Goal: Task Accomplishment & Management: Complete application form

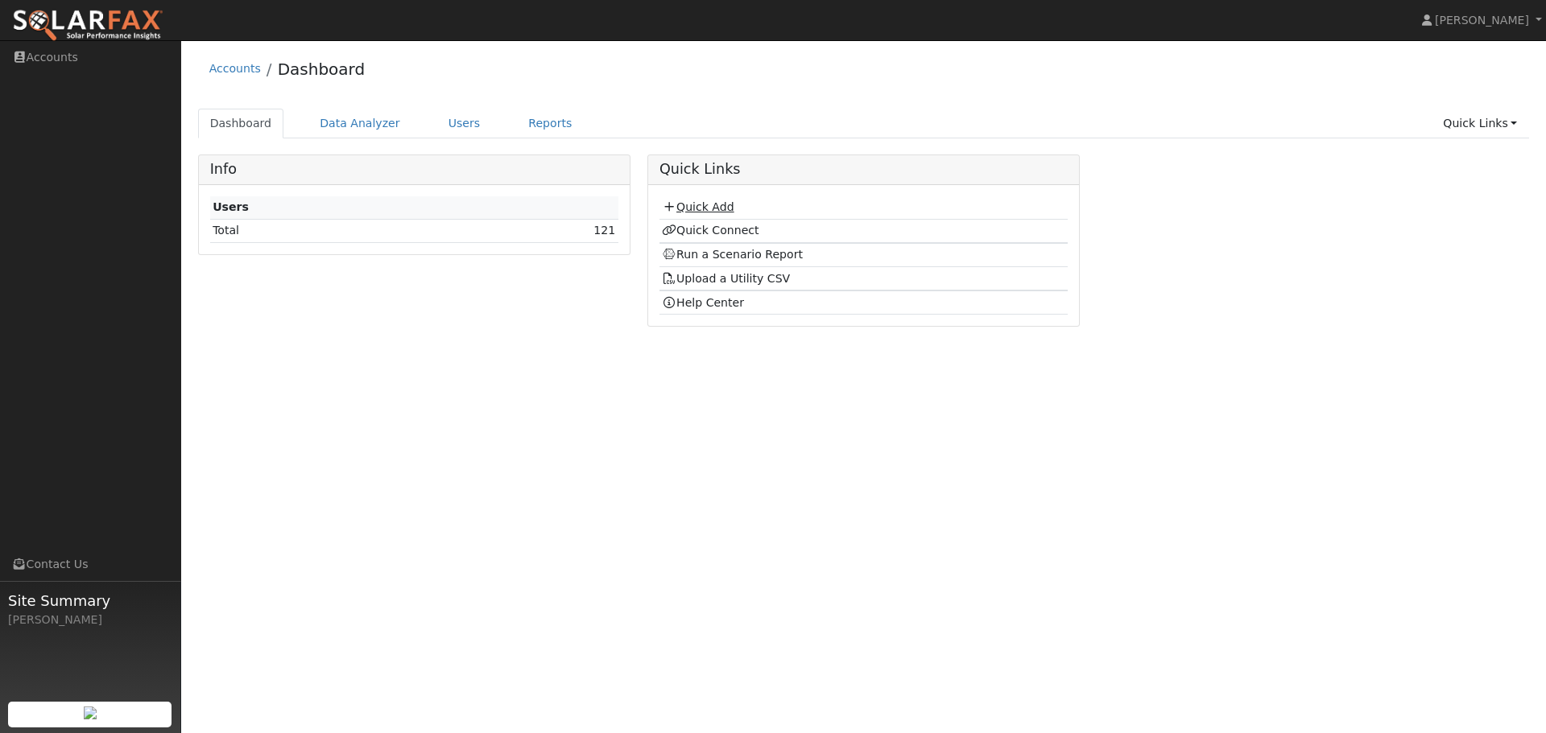
click at [673, 209] on icon at bounding box center [669, 206] width 14 height 11
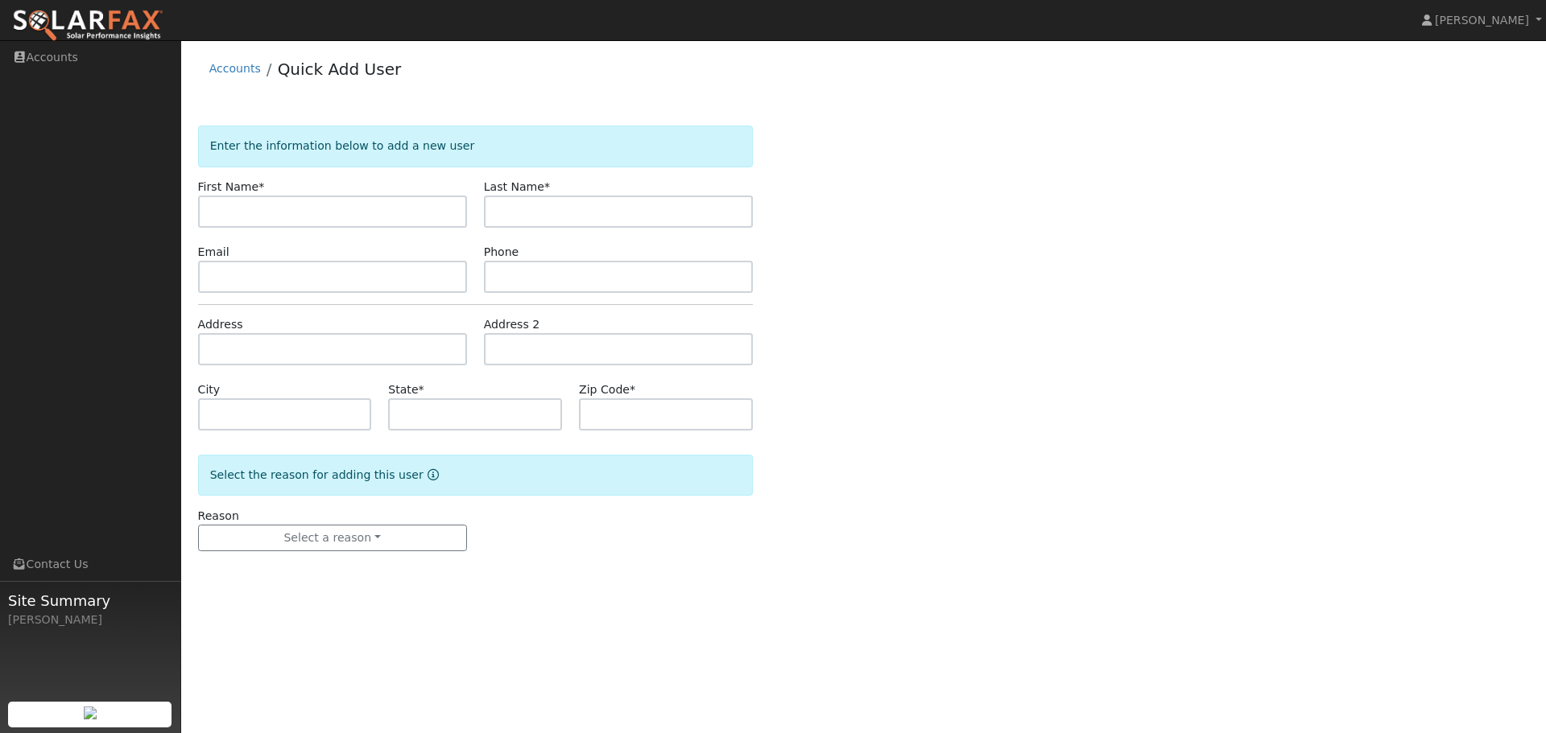
click at [405, 211] on input "text" at bounding box center [332, 212] width 269 height 32
type input "Steffi"
type input "[PERSON_NAME]"
click at [295, 274] on input "text" at bounding box center [332, 277] width 269 height 32
paste input "steffimahajan29@gmail.com"
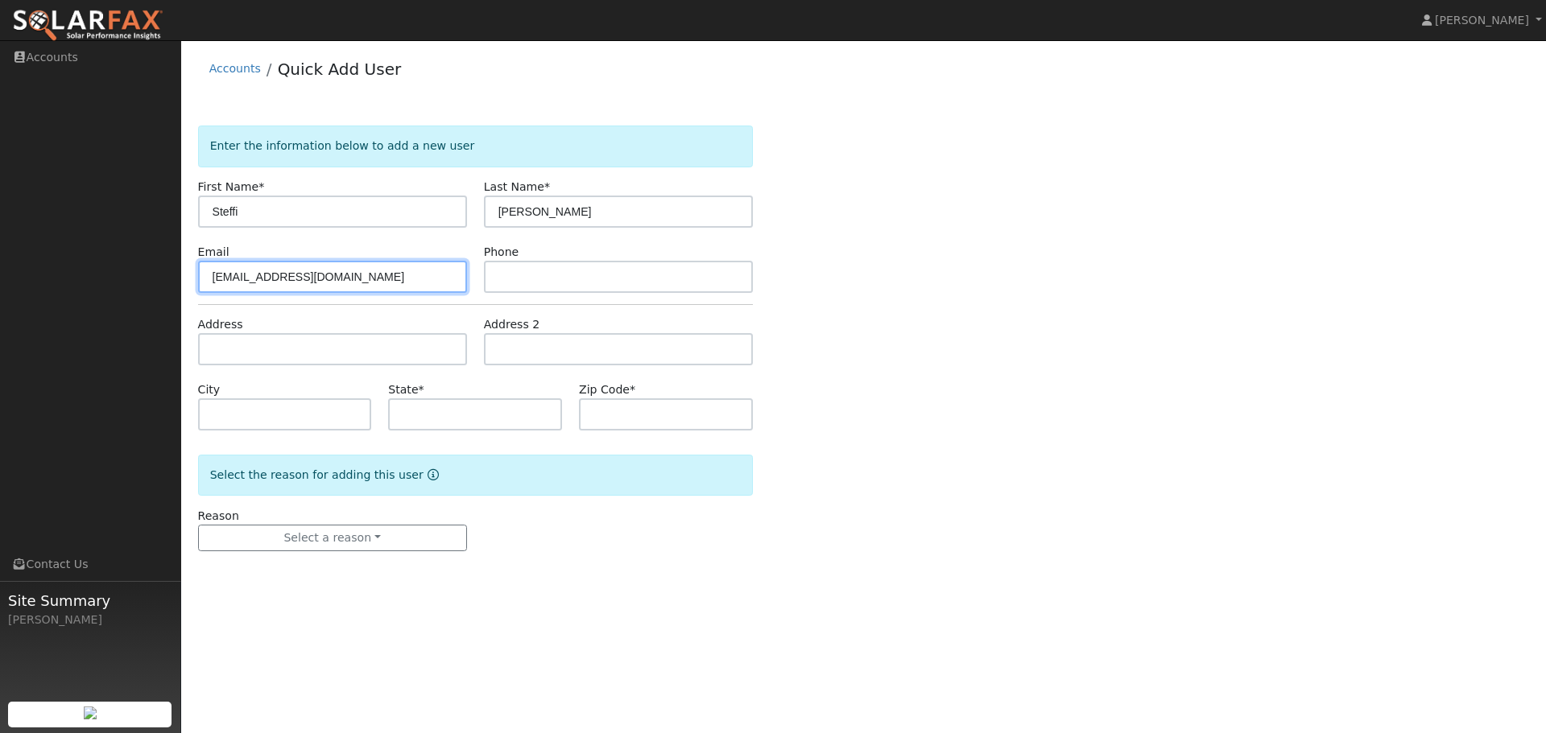
type input "steffimahajan29@gmail.com"
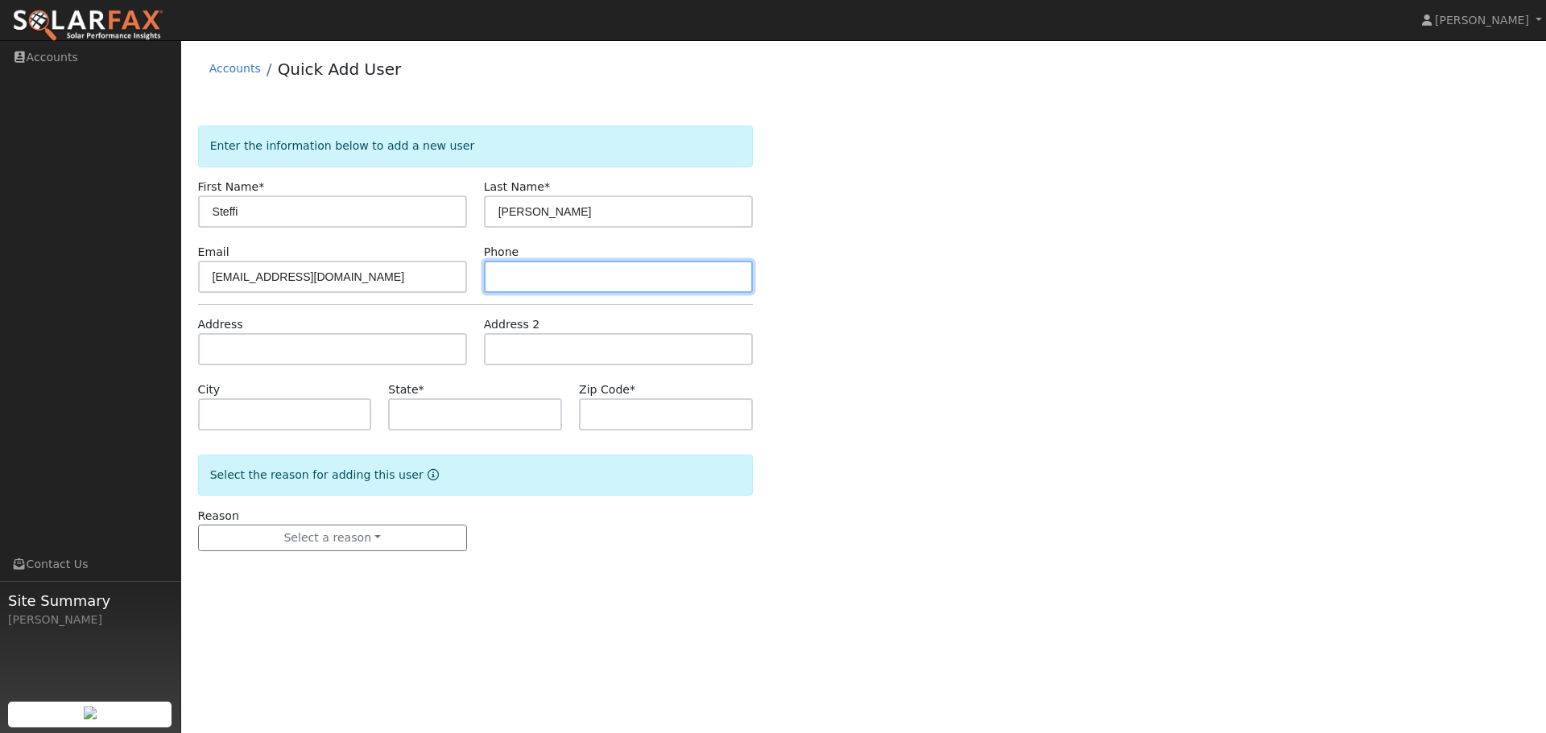
click at [514, 285] on input "text" at bounding box center [618, 277] width 269 height 32
paste input "(408) 470-8120"
type input "(408) 470-8120"
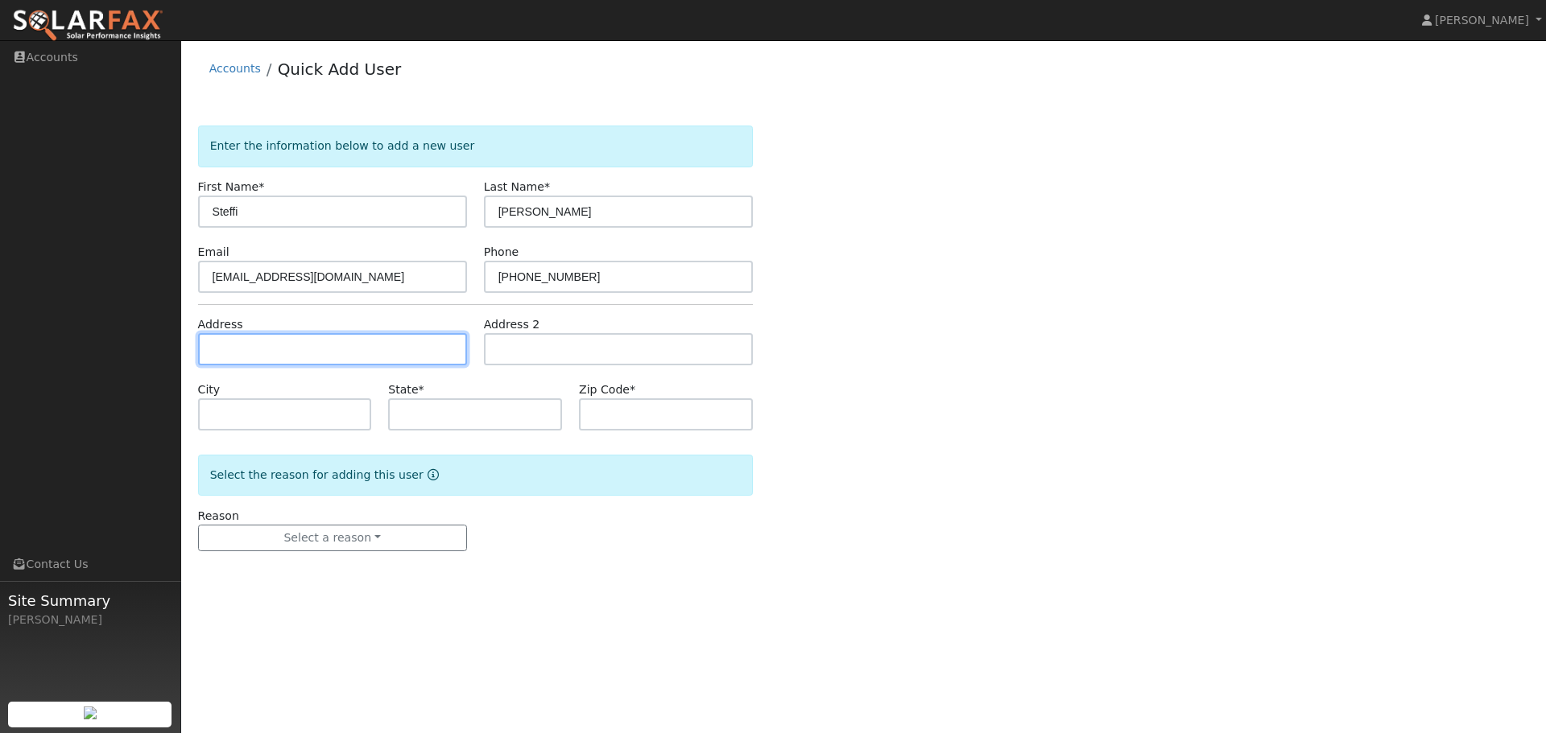
click at [316, 359] on input "text" at bounding box center [332, 349] width 269 height 32
click at [279, 354] on input "text" at bounding box center [332, 349] width 269 height 32
paste input "520 San Jose Place, San Ramon 94583-2850"
type input "520 San Jose Place"
type input "San Ramon"
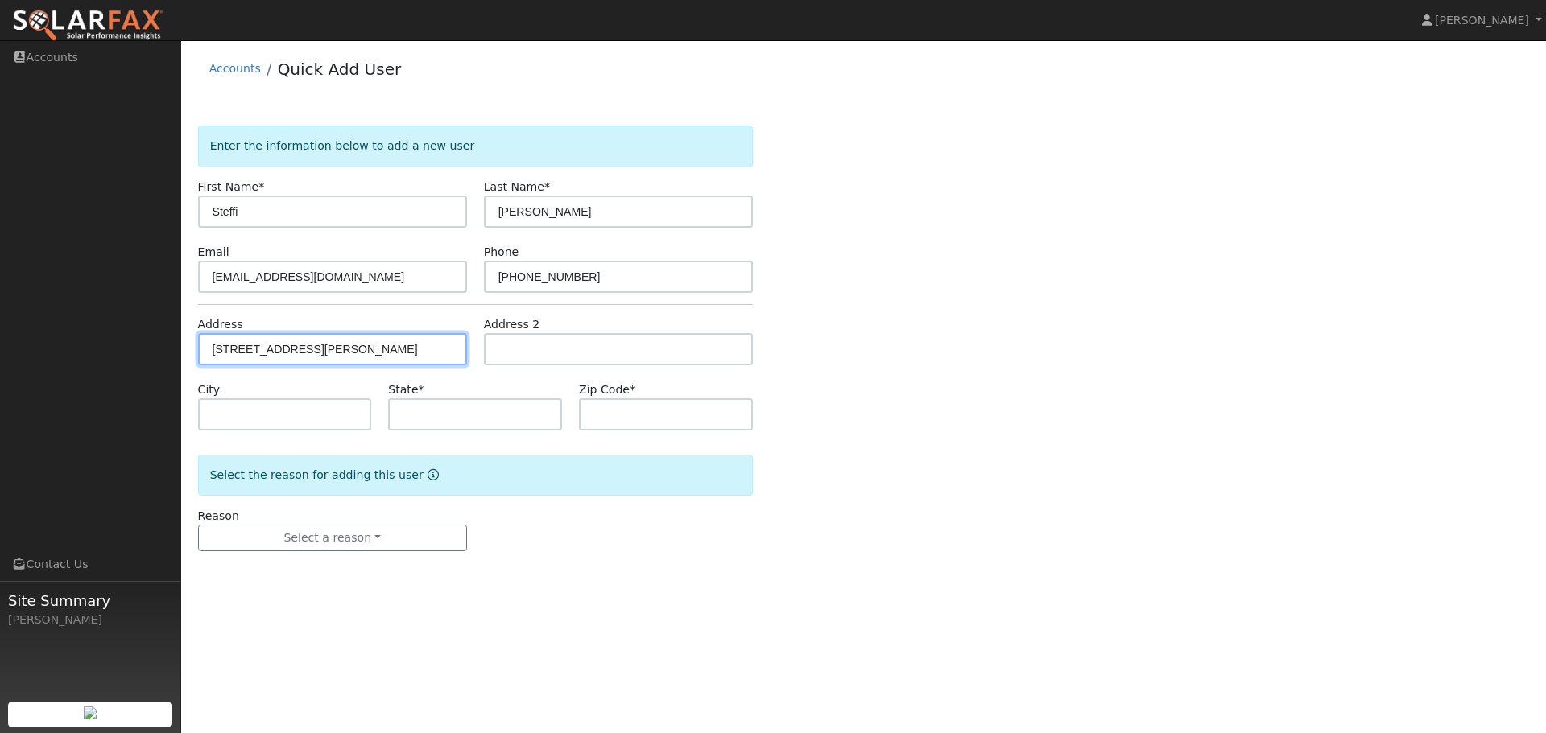
type input "CA"
type input "94583"
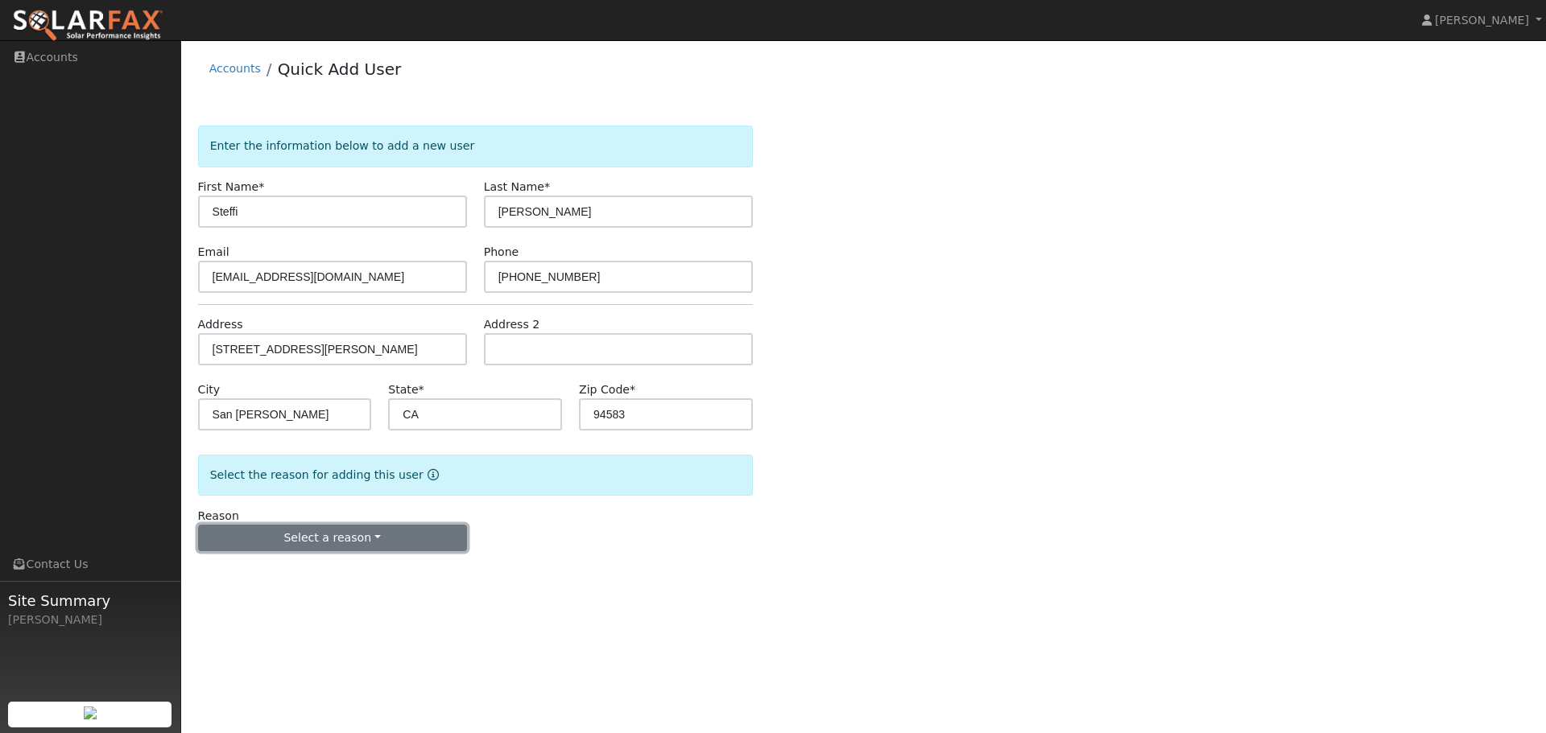
click at [363, 533] on button "Select a reason" at bounding box center [332, 538] width 269 height 27
click at [279, 596] on link "New customer adding solar" at bounding box center [288, 594] width 178 height 23
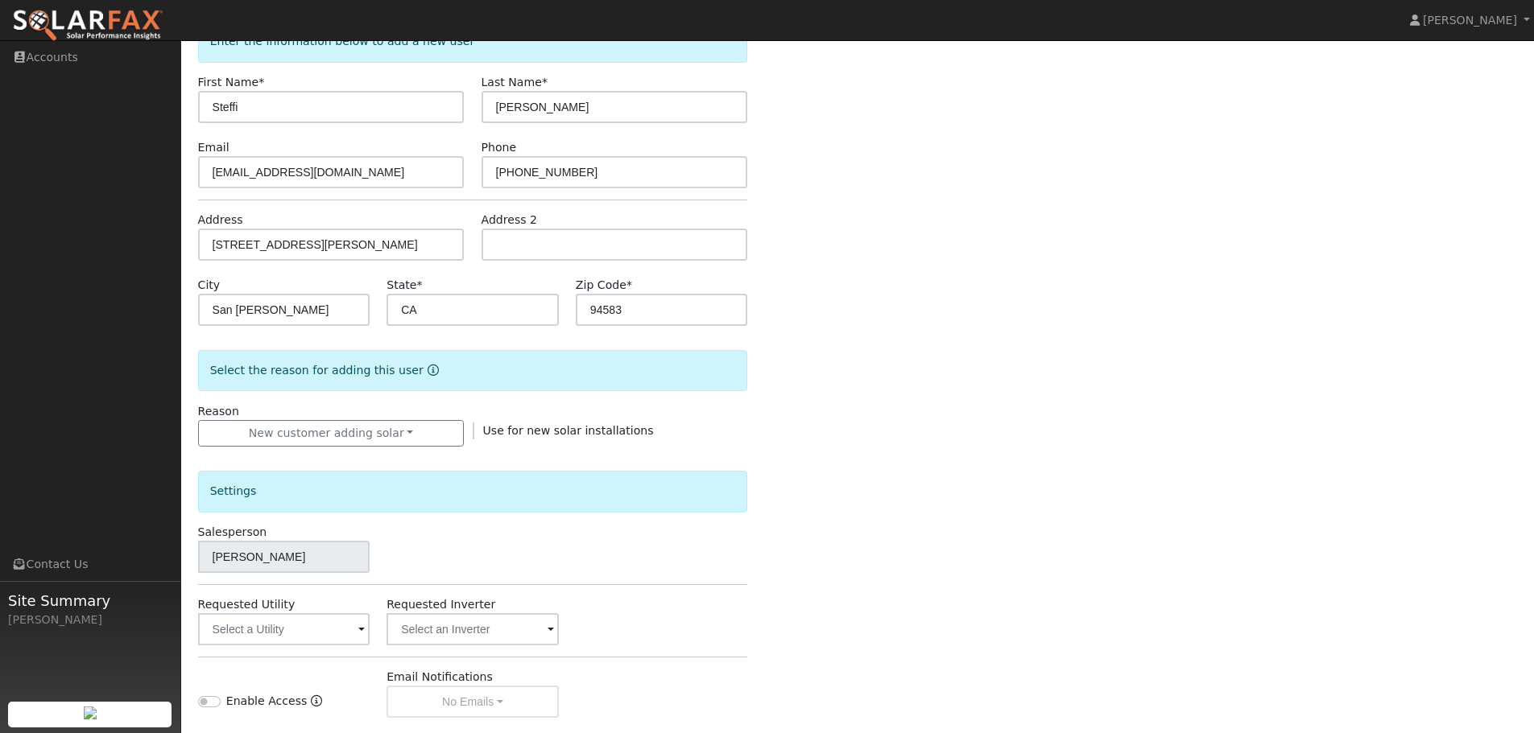
scroll to position [307, 0]
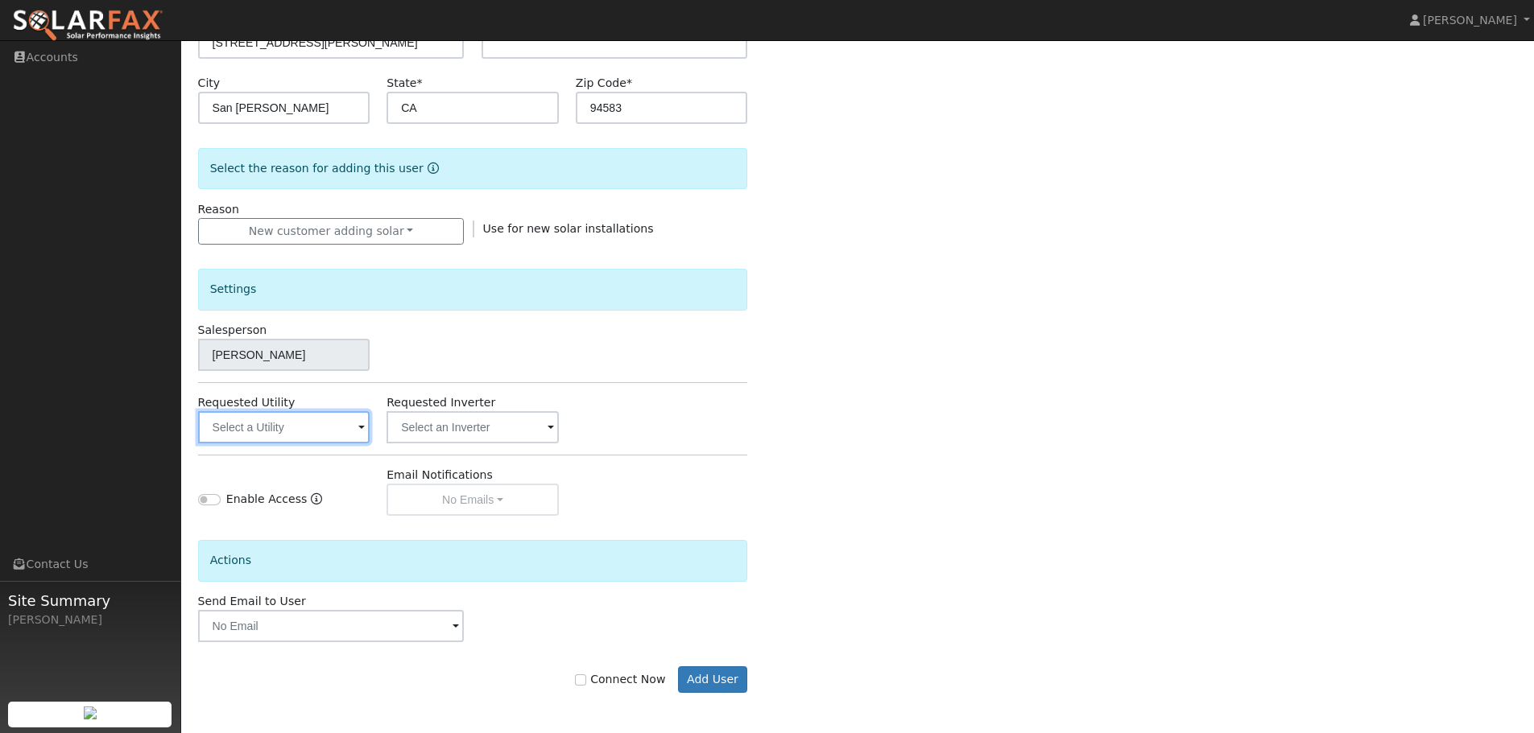
click at [323, 436] on input "text" at bounding box center [284, 427] width 172 height 32
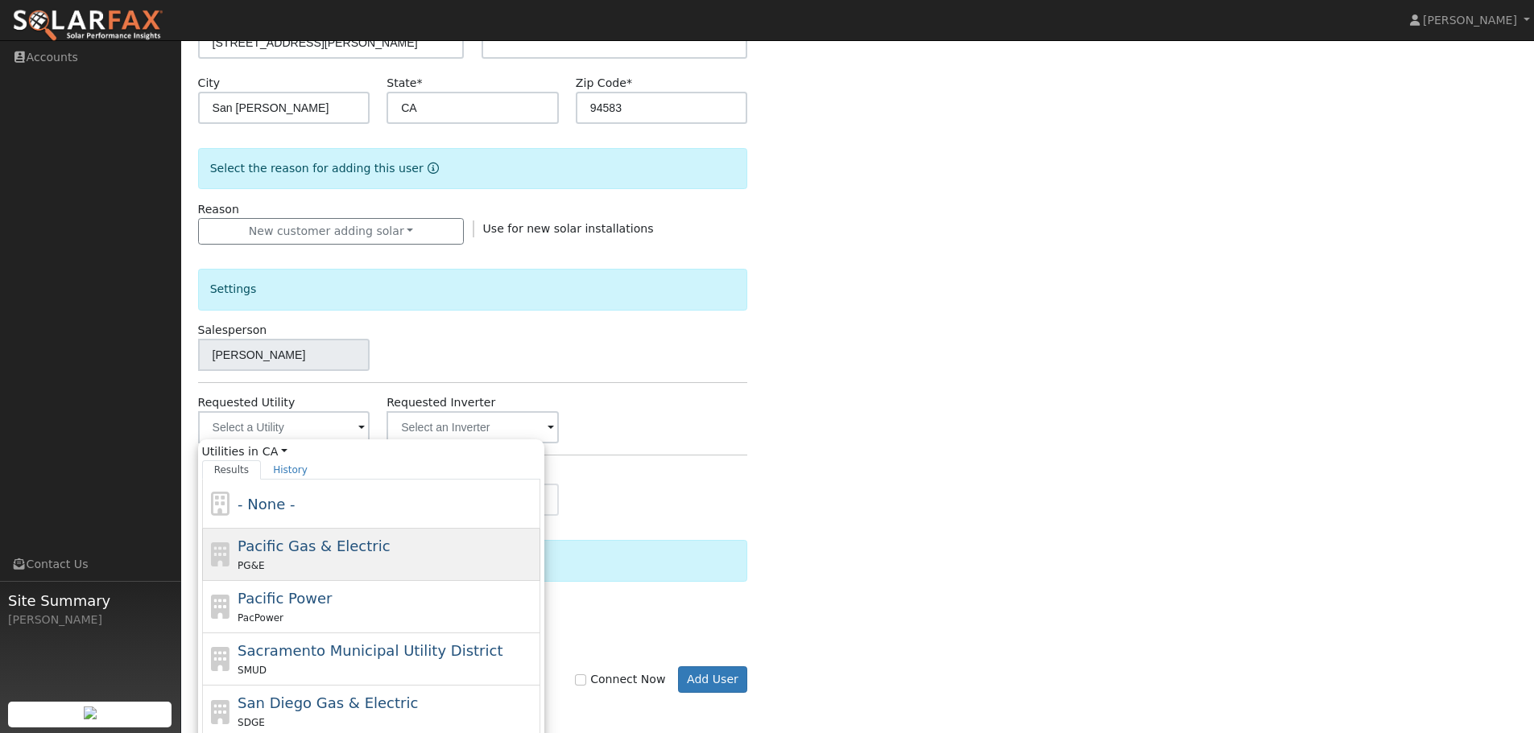
click at [322, 564] on div "PG&E" at bounding box center [386, 565] width 299 height 17
type input "Pacific Gas & Electric"
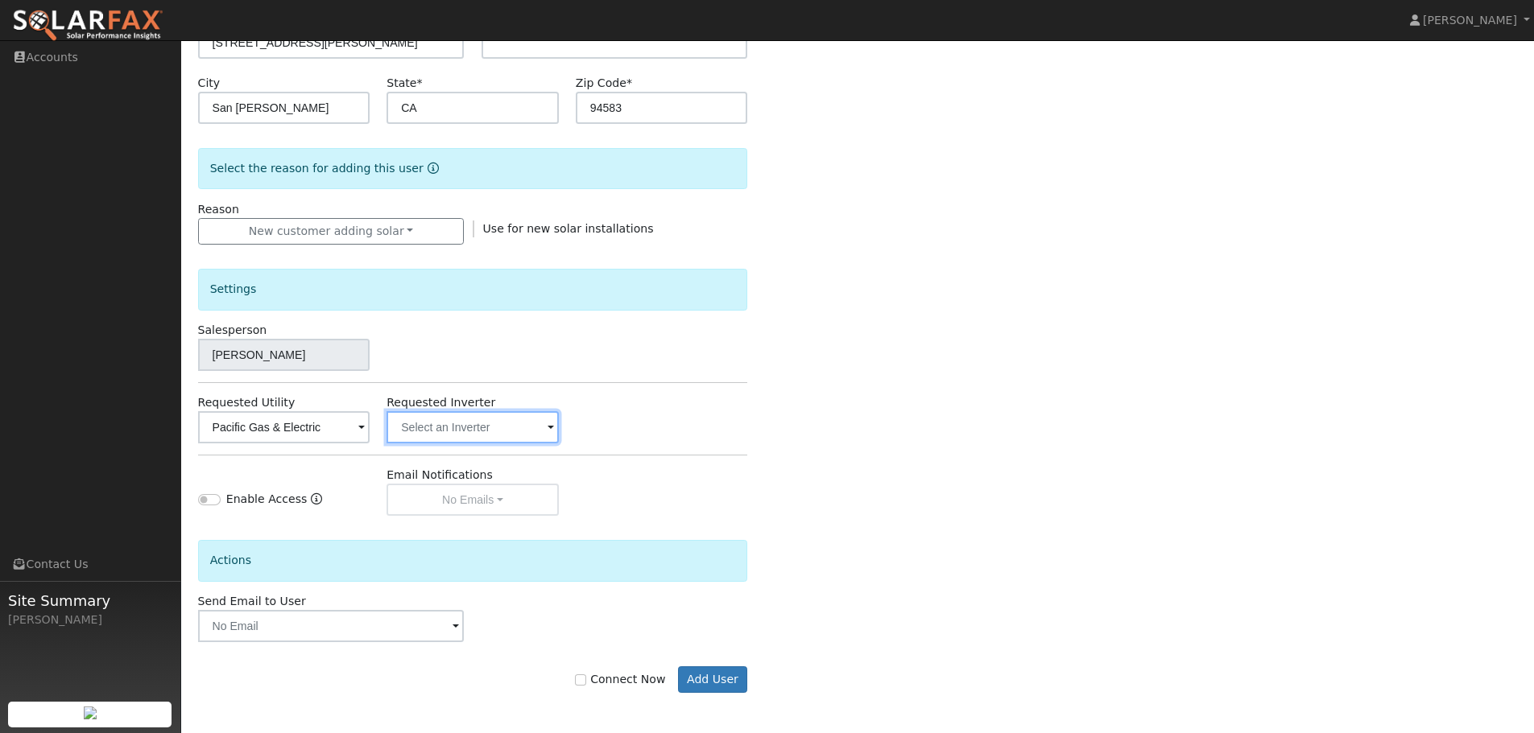
click at [370, 432] on input "text" at bounding box center [284, 427] width 172 height 32
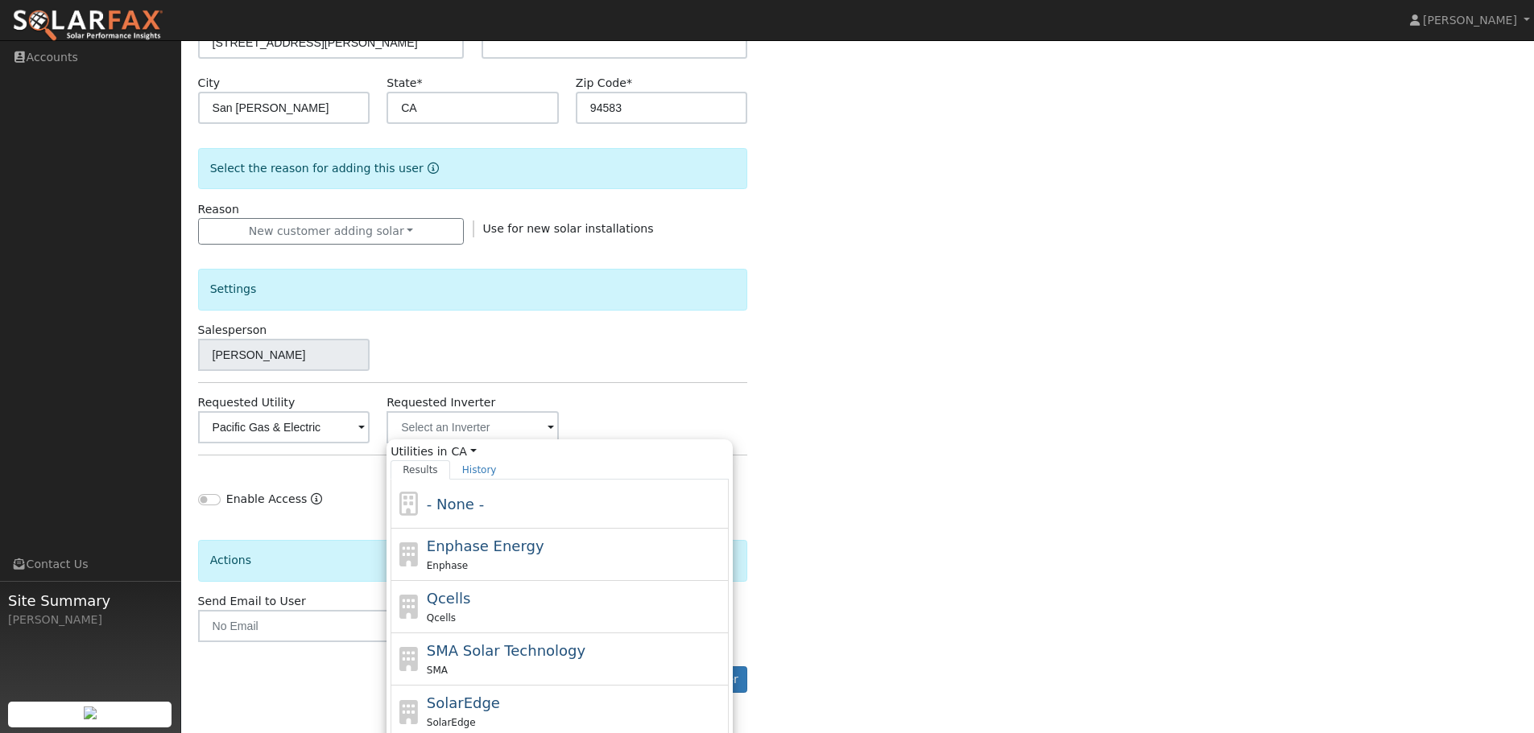
click at [876, 366] on div "Enter the information below to add a new user First Name * Steffi Last Name * M…" at bounding box center [858, 272] width 1320 height 907
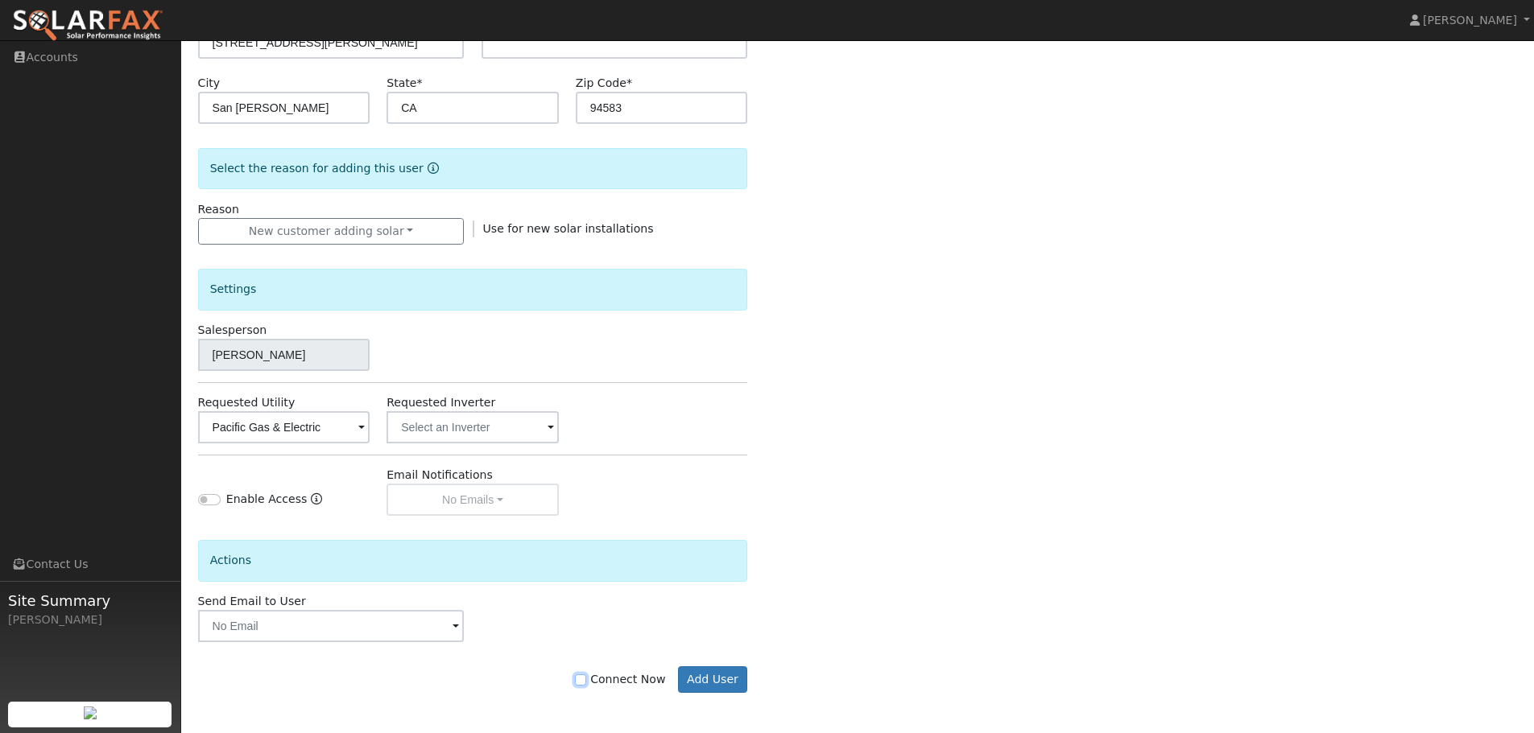
click at [586, 680] on input "Connect Now" at bounding box center [580, 680] width 11 height 11
checkbox input "true"
click at [707, 677] on button "Add User" at bounding box center [713, 680] width 70 height 27
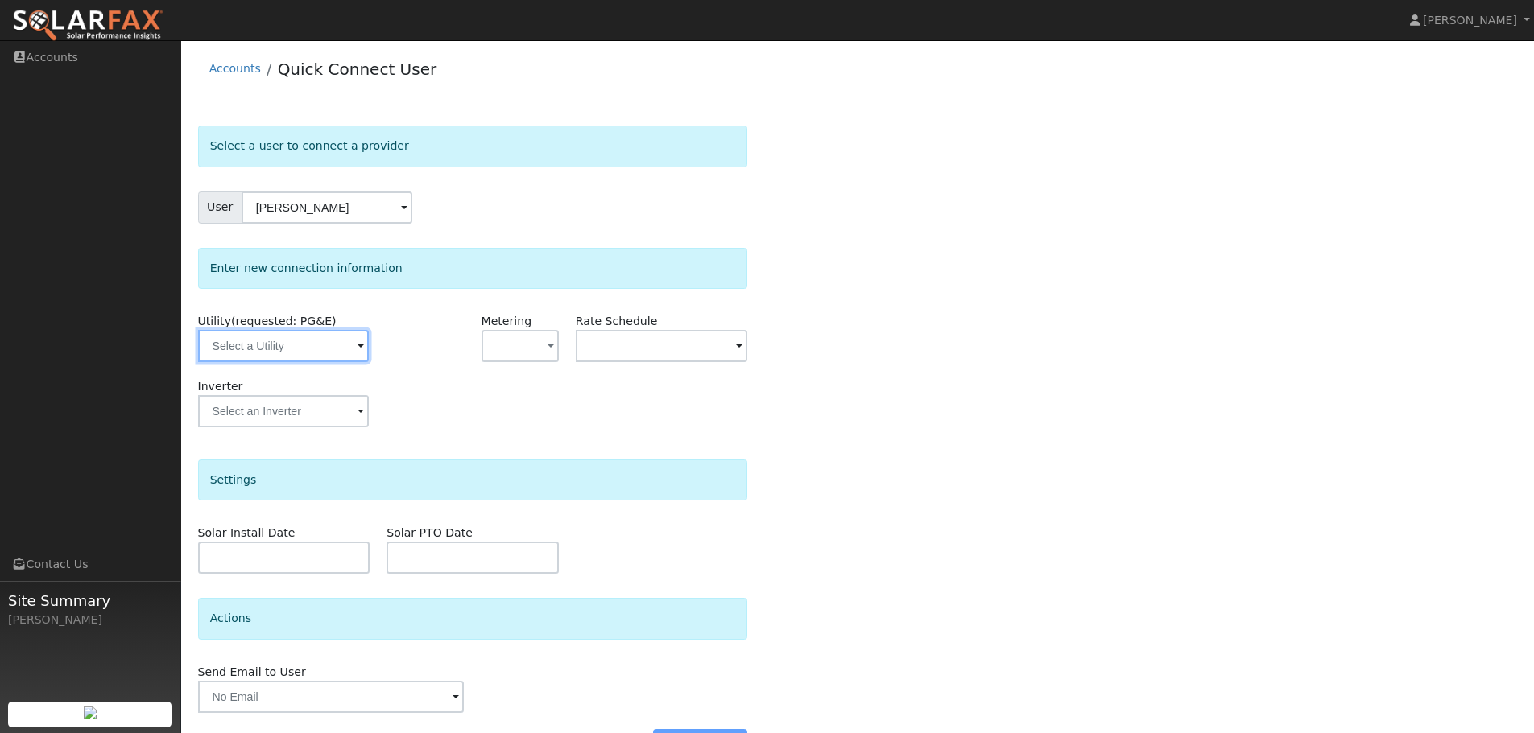
click at [305, 357] on input "text" at bounding box center [283, 346] width 171 height 32
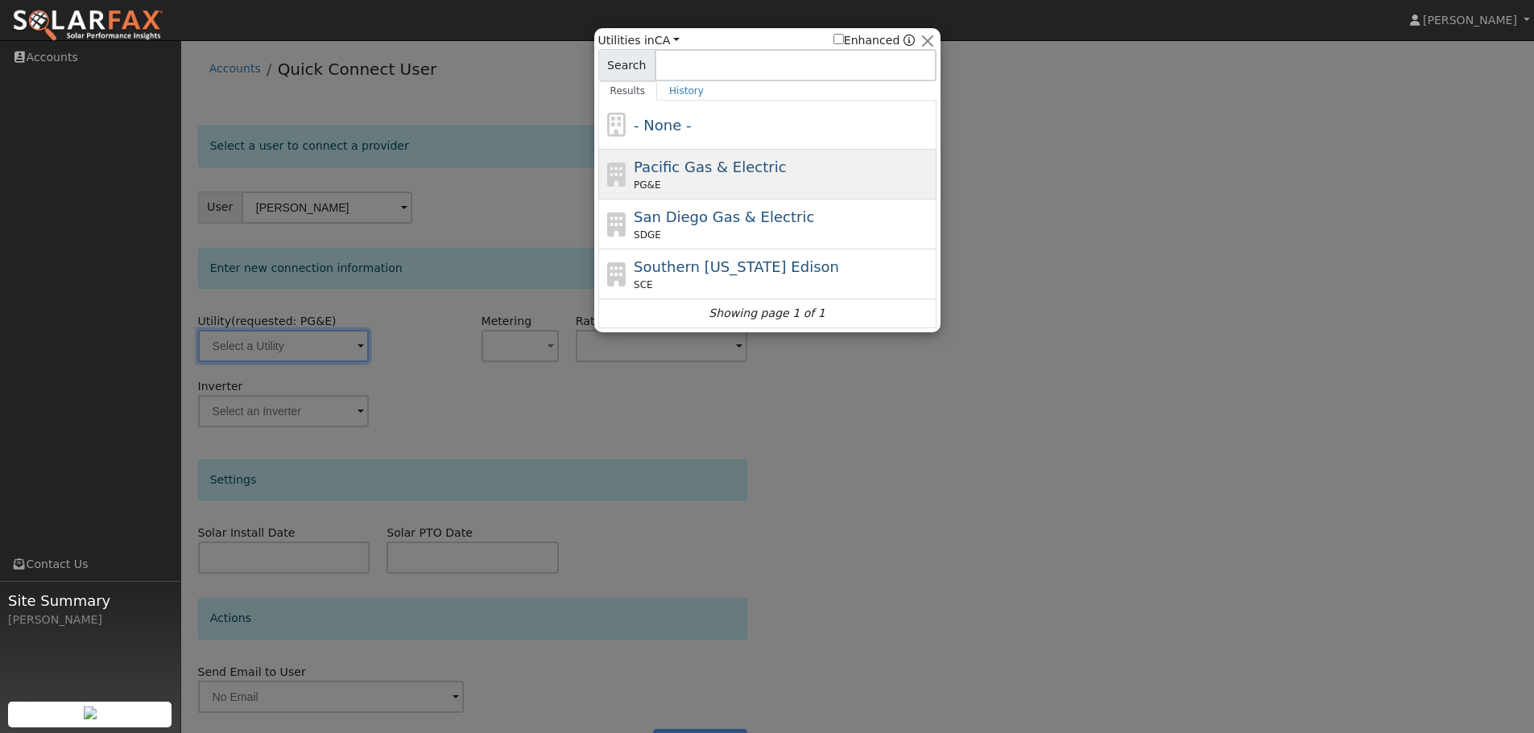
click at [767, 183] on div "PG&E" at bounding box center [783, 185] width 299 height 14
type input "PG&E"
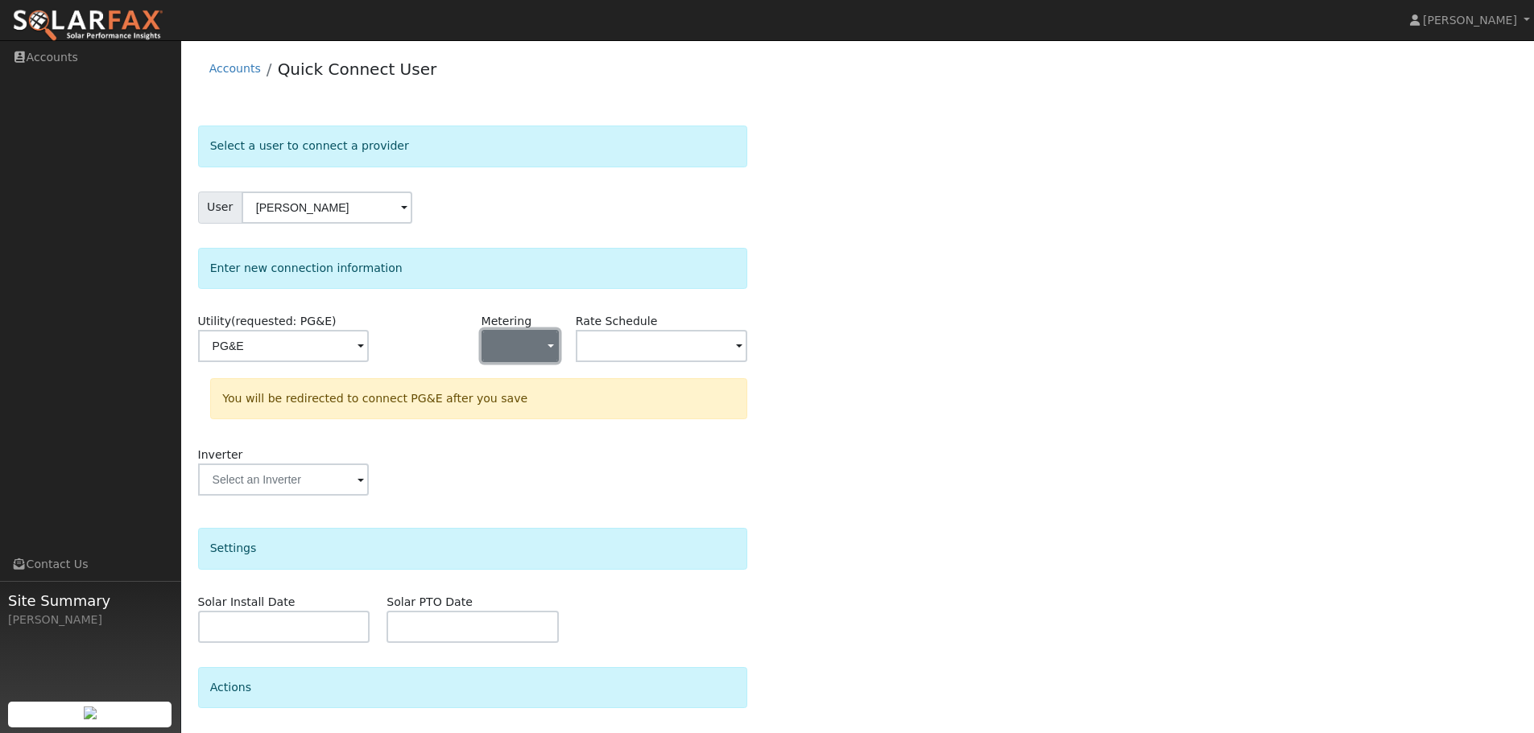
click at [533, 357] on button "button" at bounding box center [519, 346] width 77 height 32
click at [549, 411] on link "NEM" at bounding box center [538, 404] width 112 height 23
click at [369, 349] on input "text" at bounding box center [283, 346] width 171 height 32
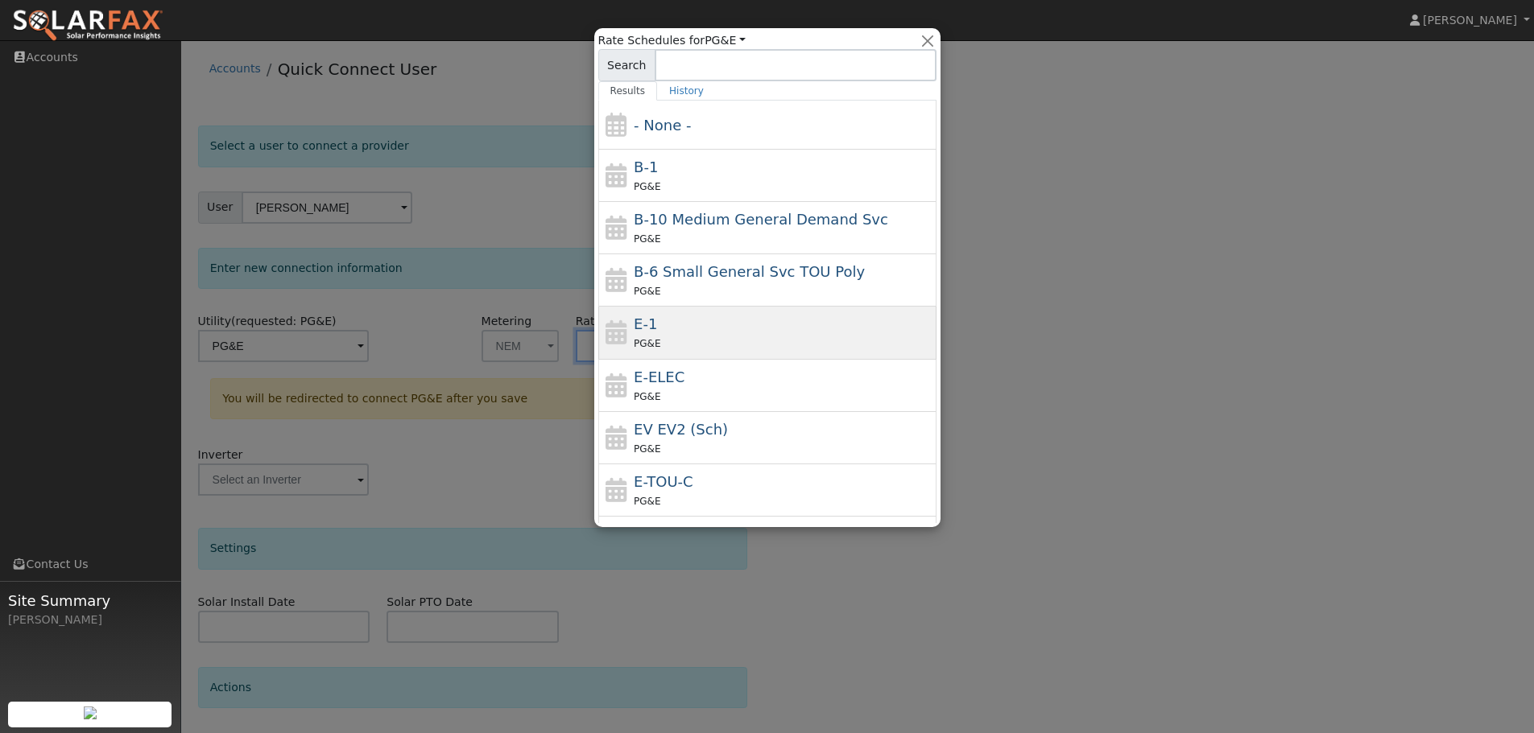
click at [681, 340] on div "PG&E" at bounding box center [783, 343] width 299 height 17
type input "E-1"
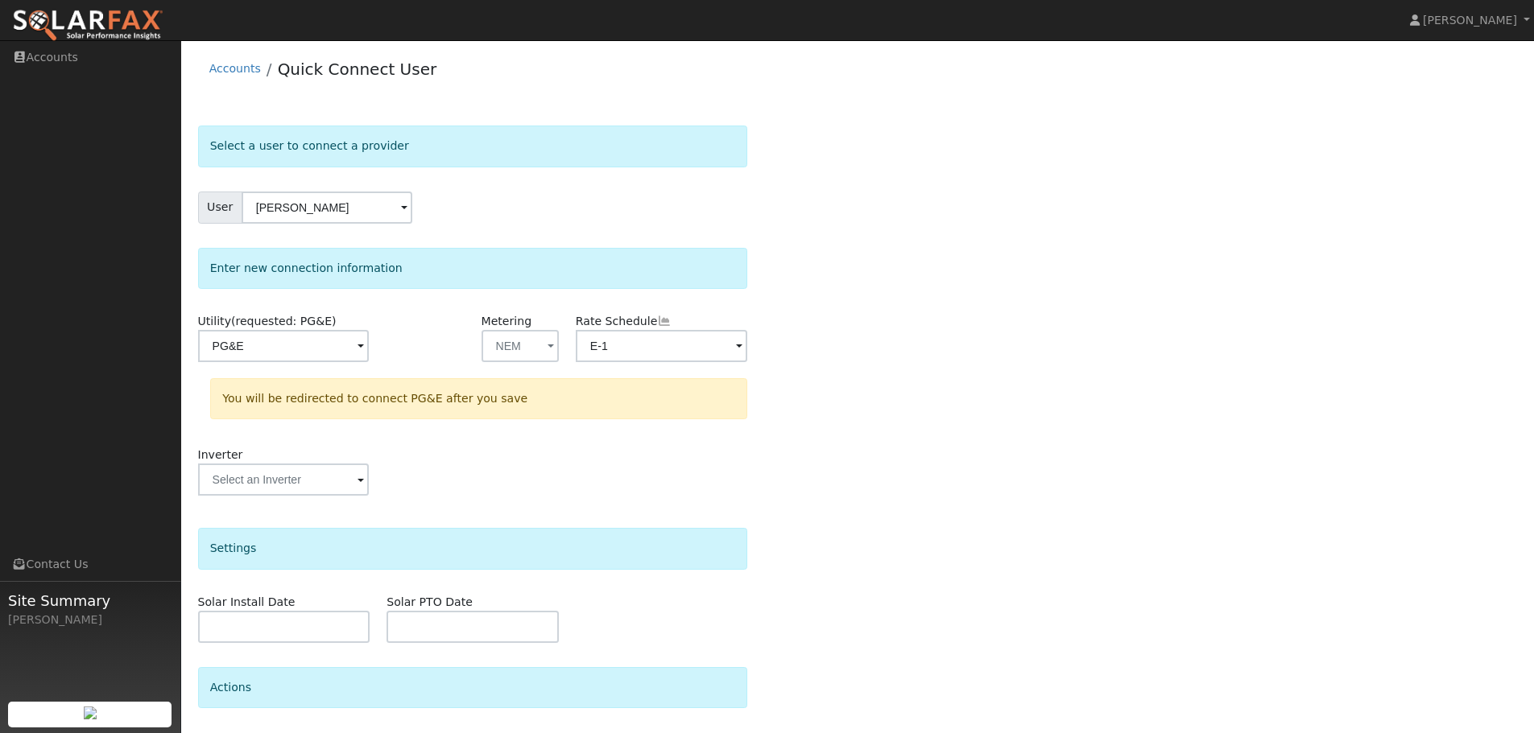
click at [1038, 313] on div "Select a user to connect a provider User Steffi Mahajan Account Default Account…" at bounding box center [858, 483] width 1320 height 715
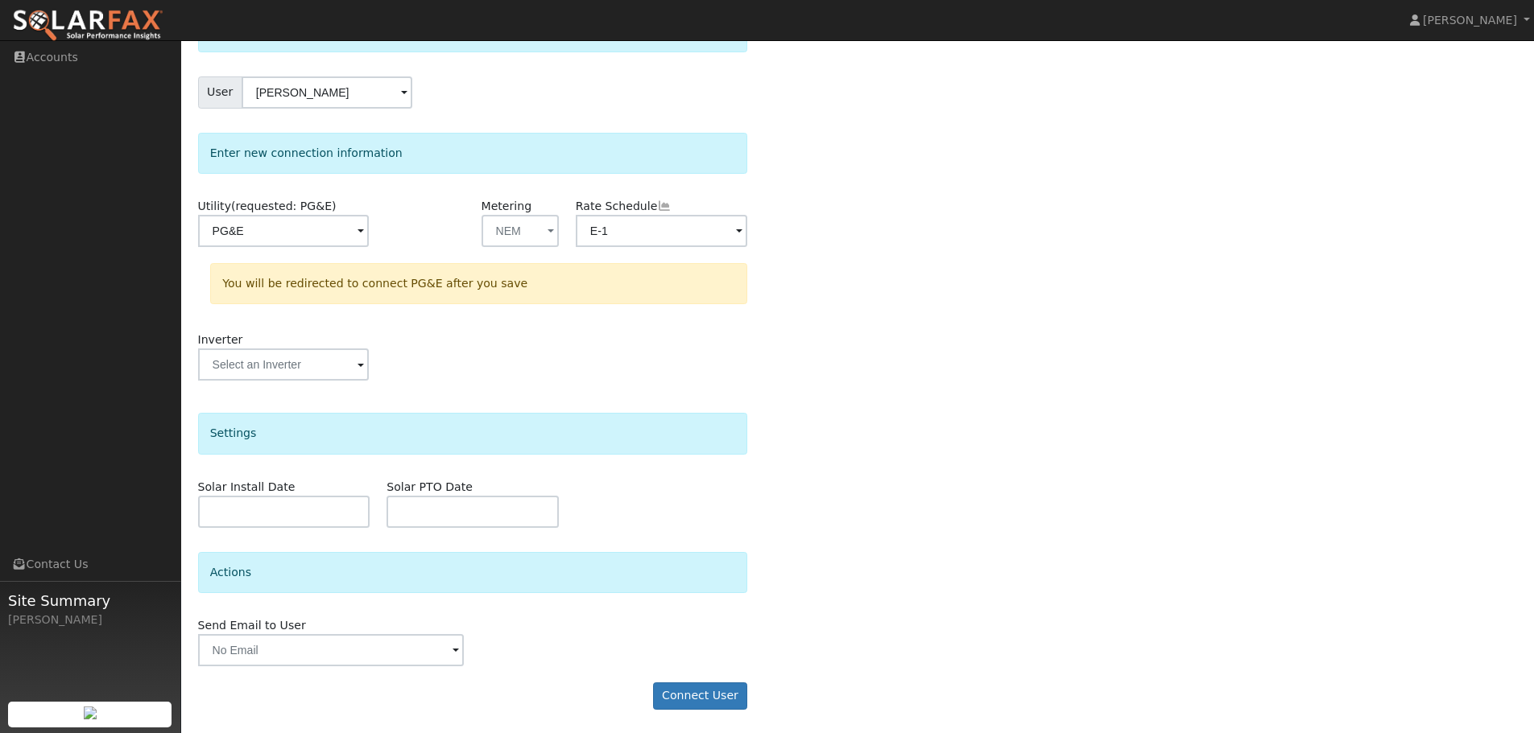
scroll to position [116, 0]
click at [696, 696] on button "Connect User" at bounding box center [700, 695] width 95 height 27
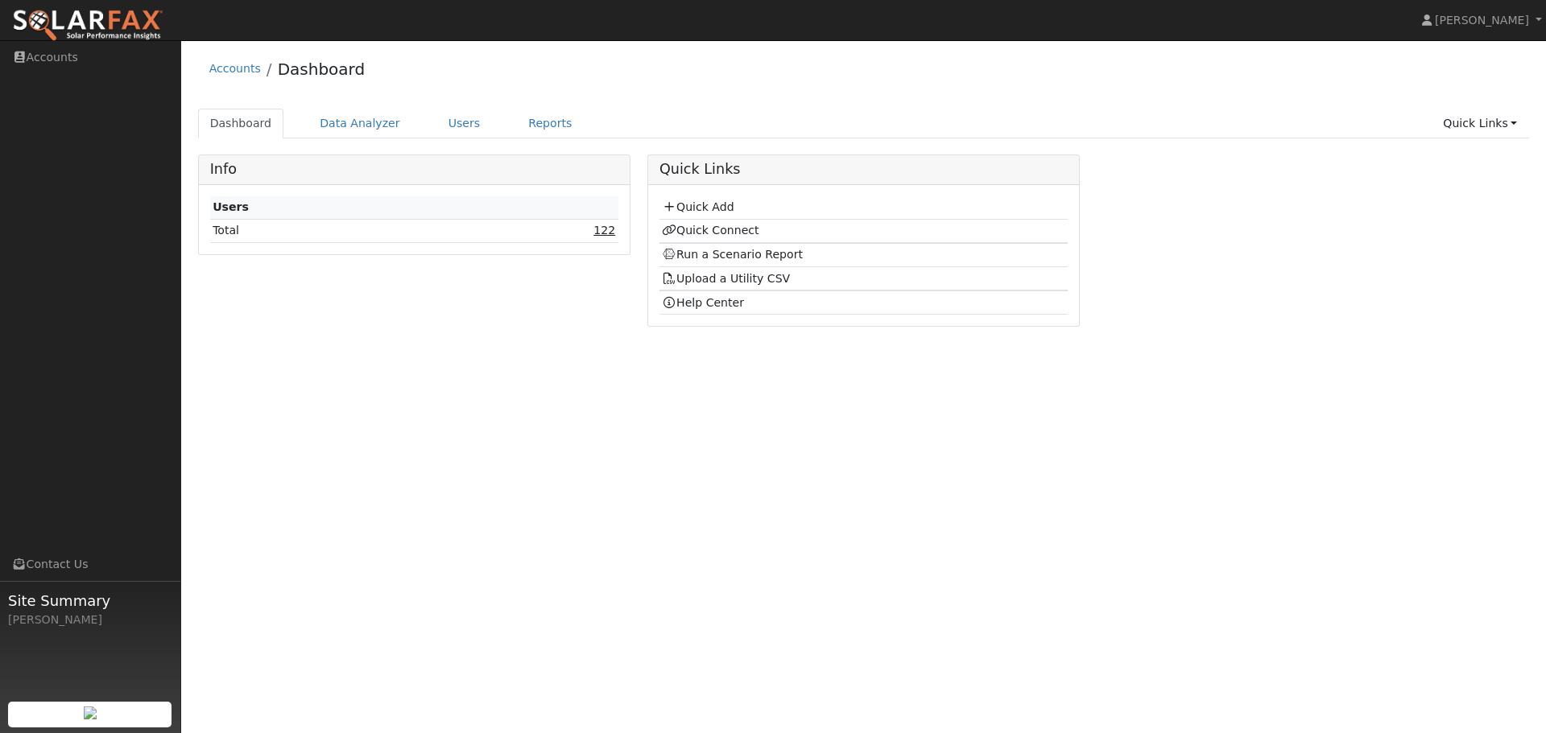
click at [606, 233] on link "122" at bounding box center [604, 230] width 22 height 13
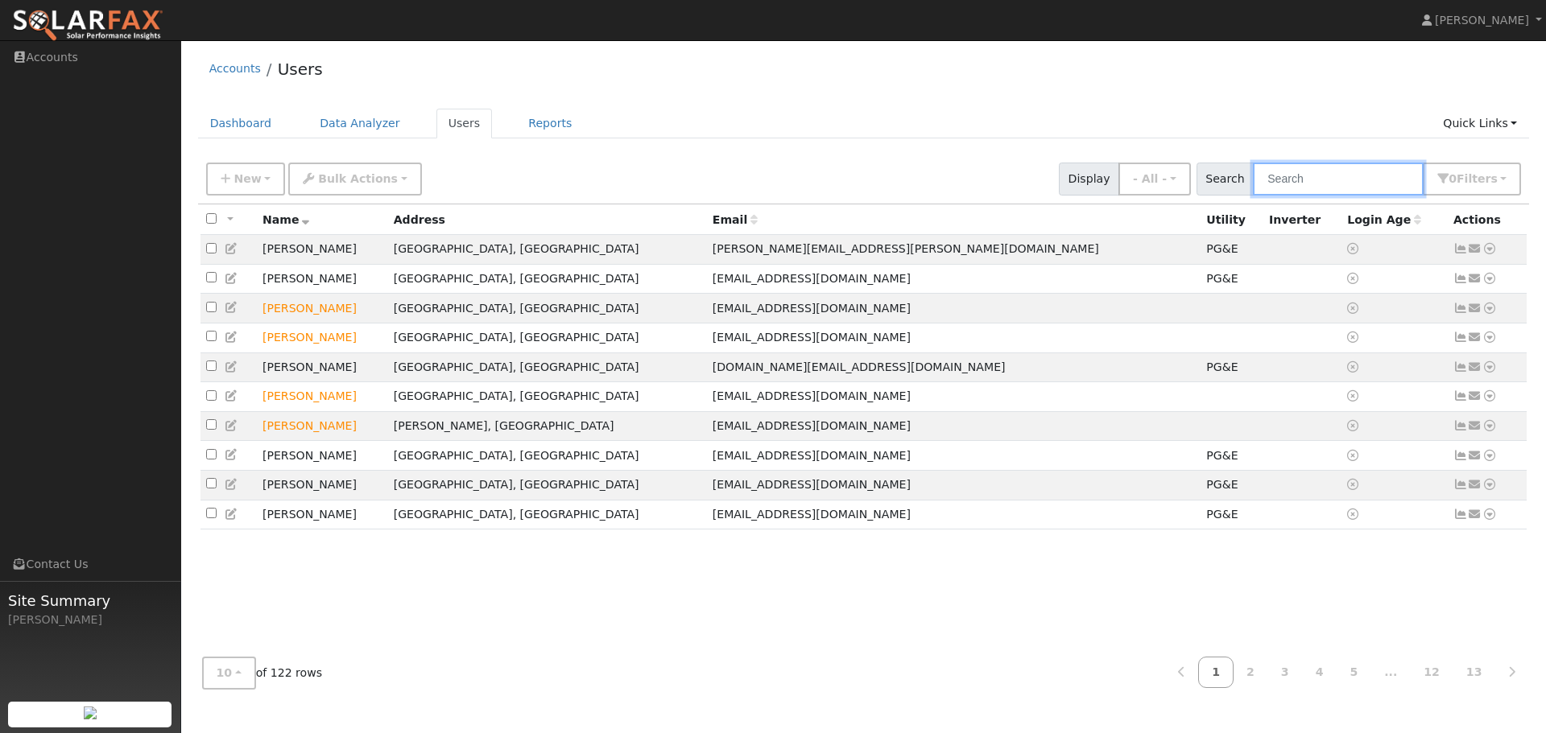
click at [1284, 180] on input "text" at bounding box center [1338, 179] width 171 height 33
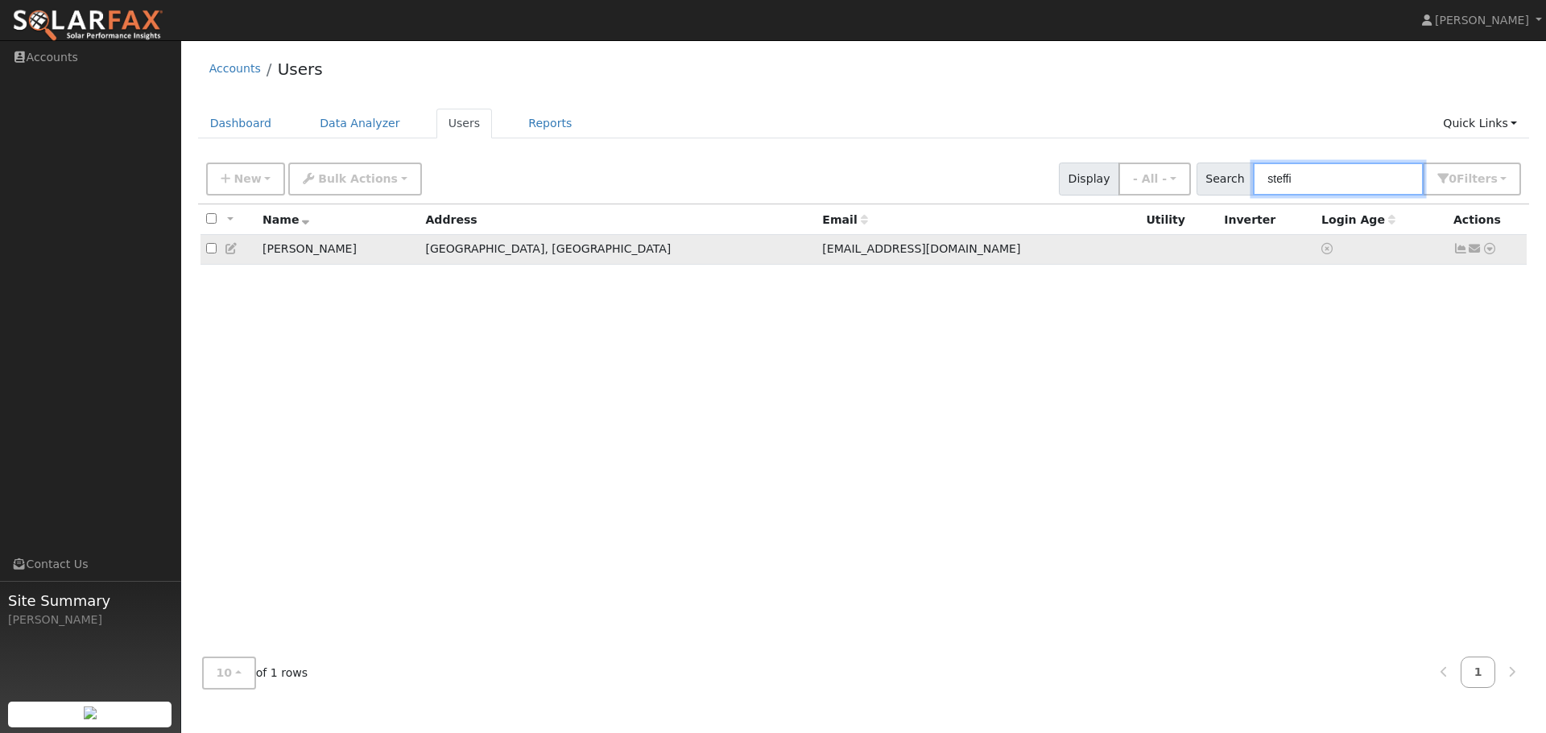
type input "steffi"
click at [1489, 254] on icon at bounding box center [1489, 248] width 14 height 11
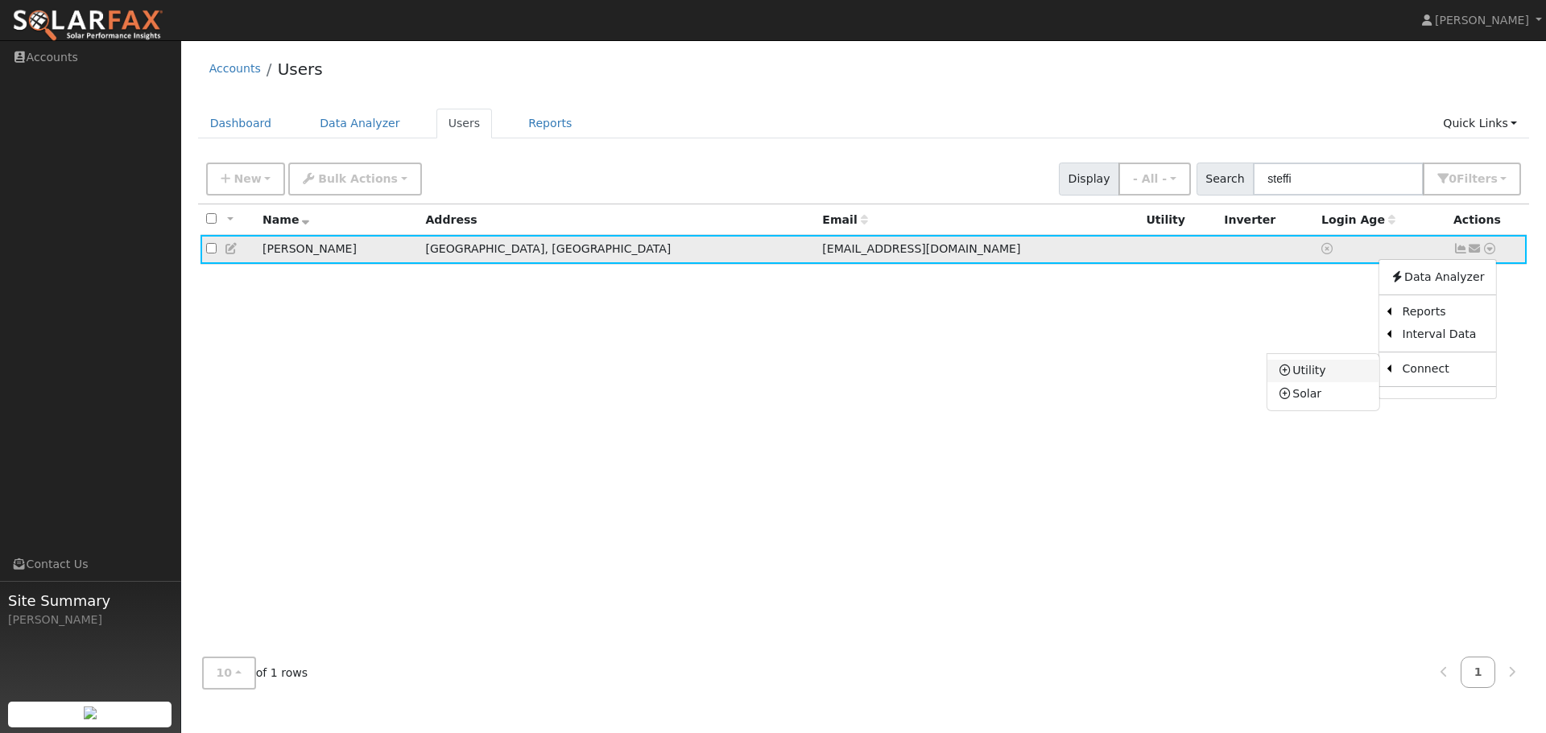
click at [1330, 371] on link "Utility" at bounding box center [1323, 371] width 112 height 23
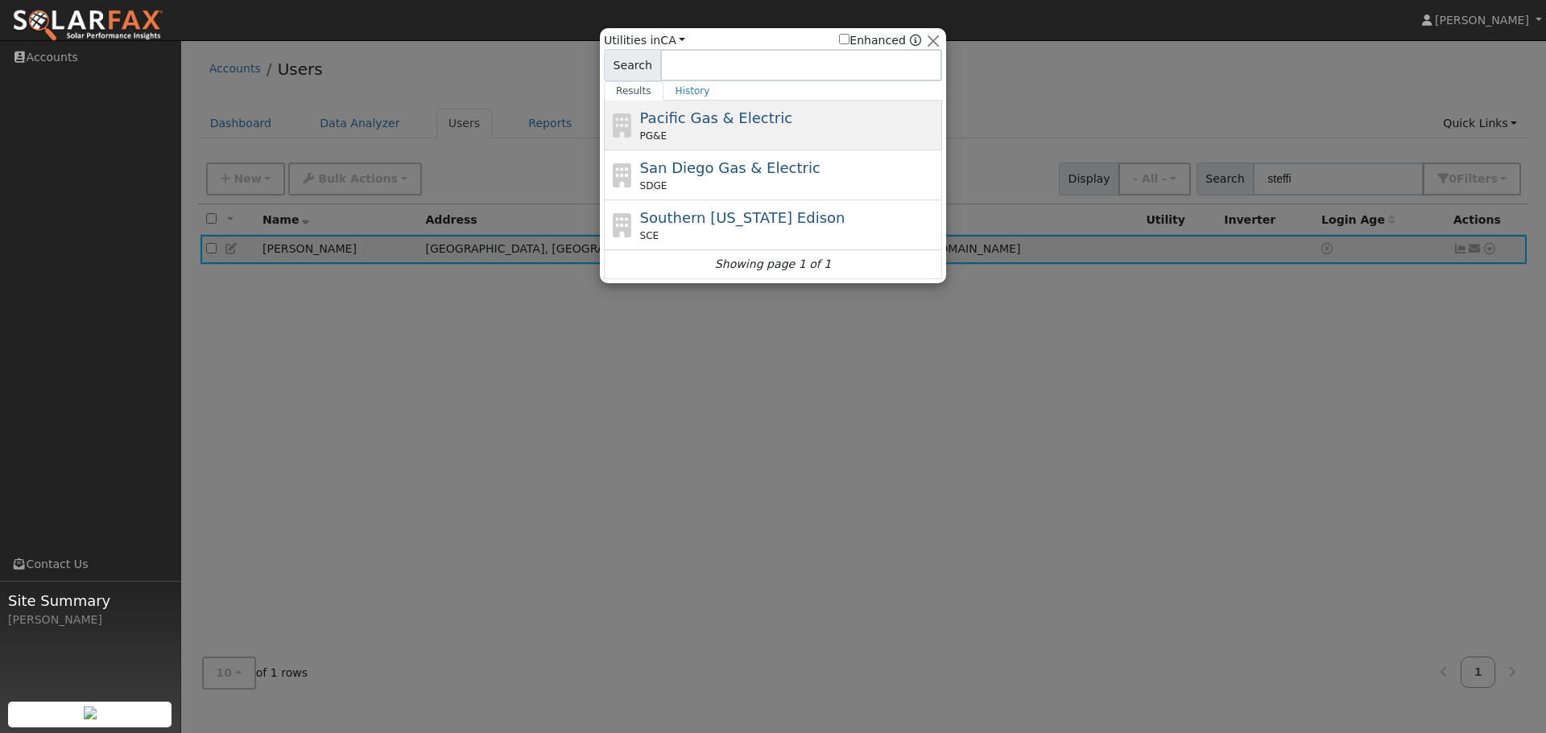
click at [717, 130] on div "PG&E" at bounding box center [789, 136] width 299 height 14
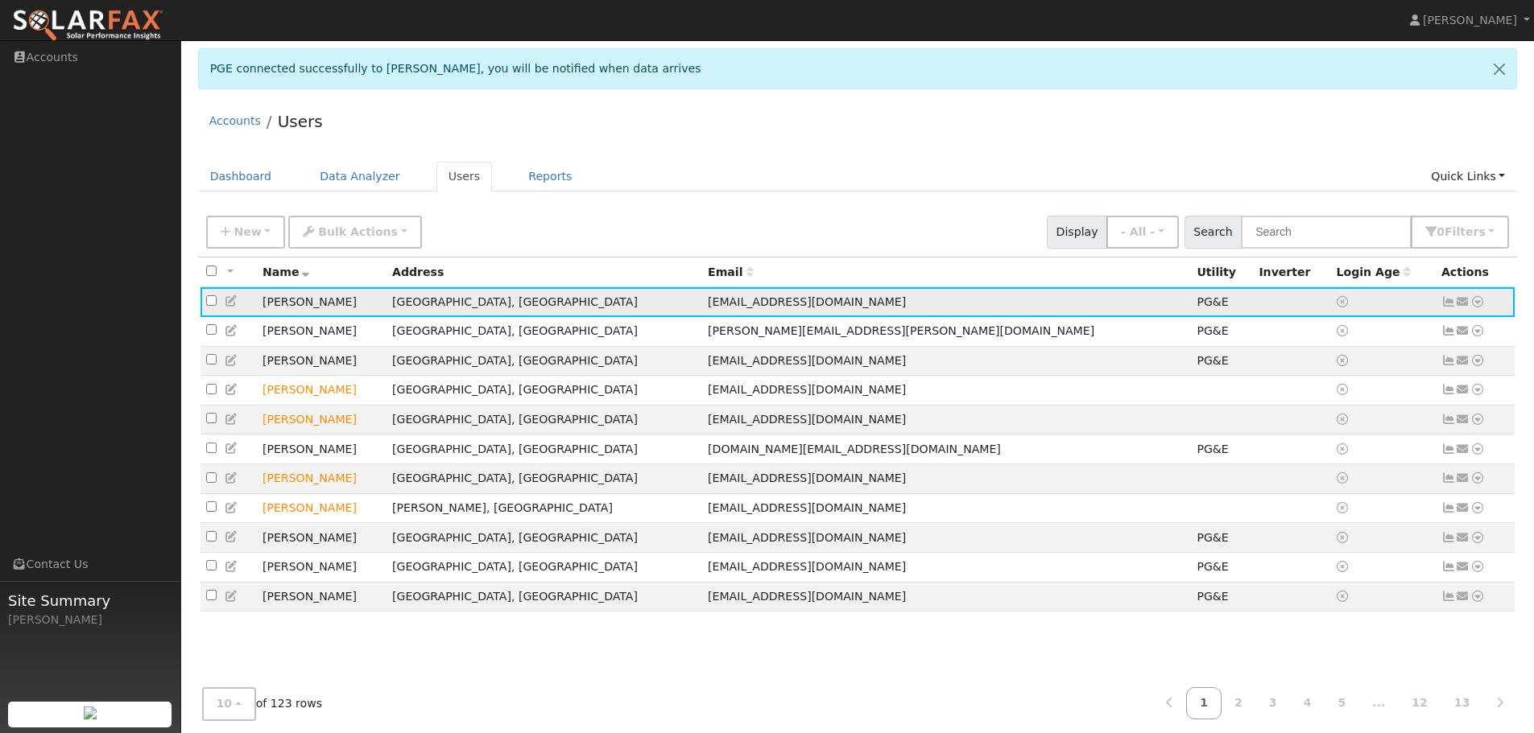
click at [1476, 301] on icon at bounding box center [1477, 301] width 14 height 11
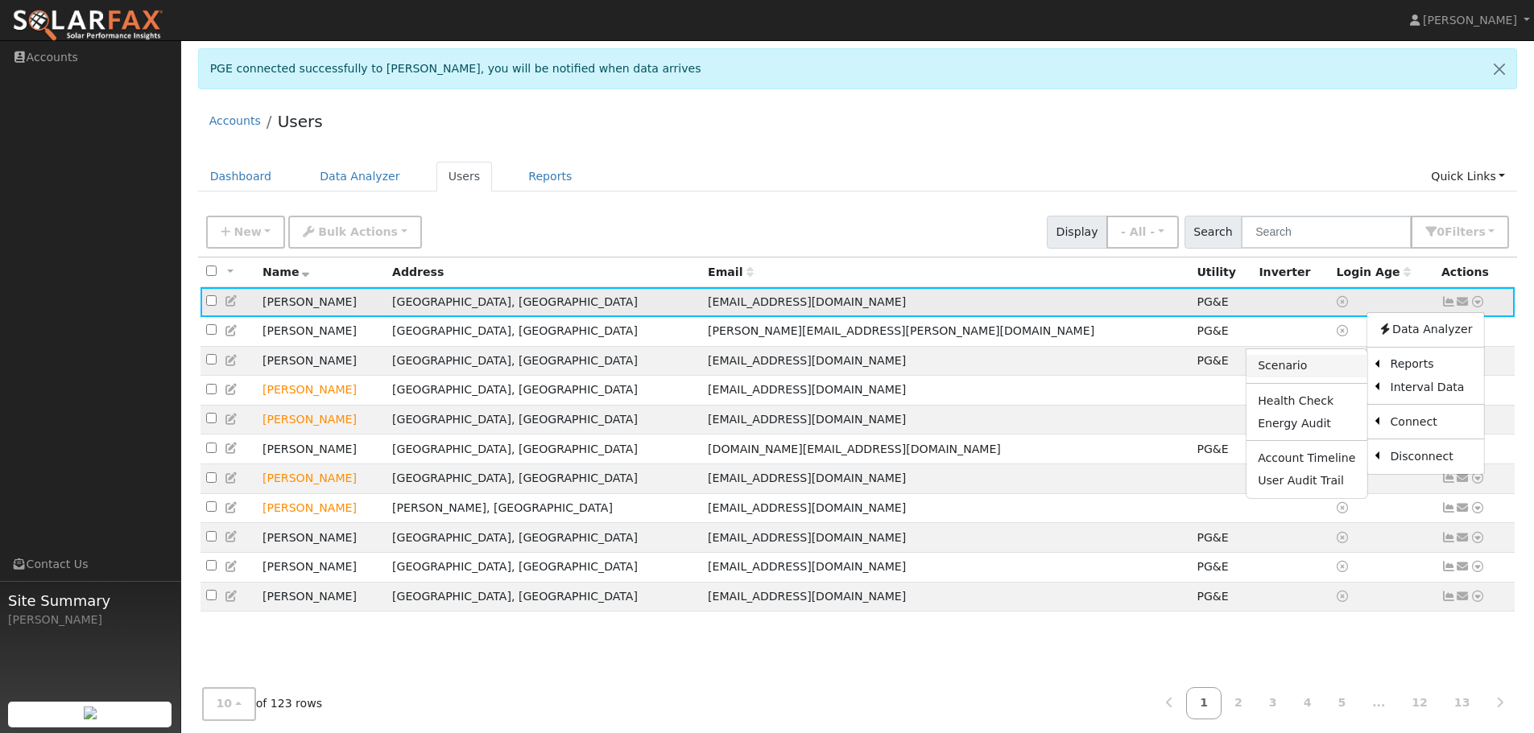
click at [1330, 369] on link "Scenario" at bounding box center [1306, 366] width 120 height 23
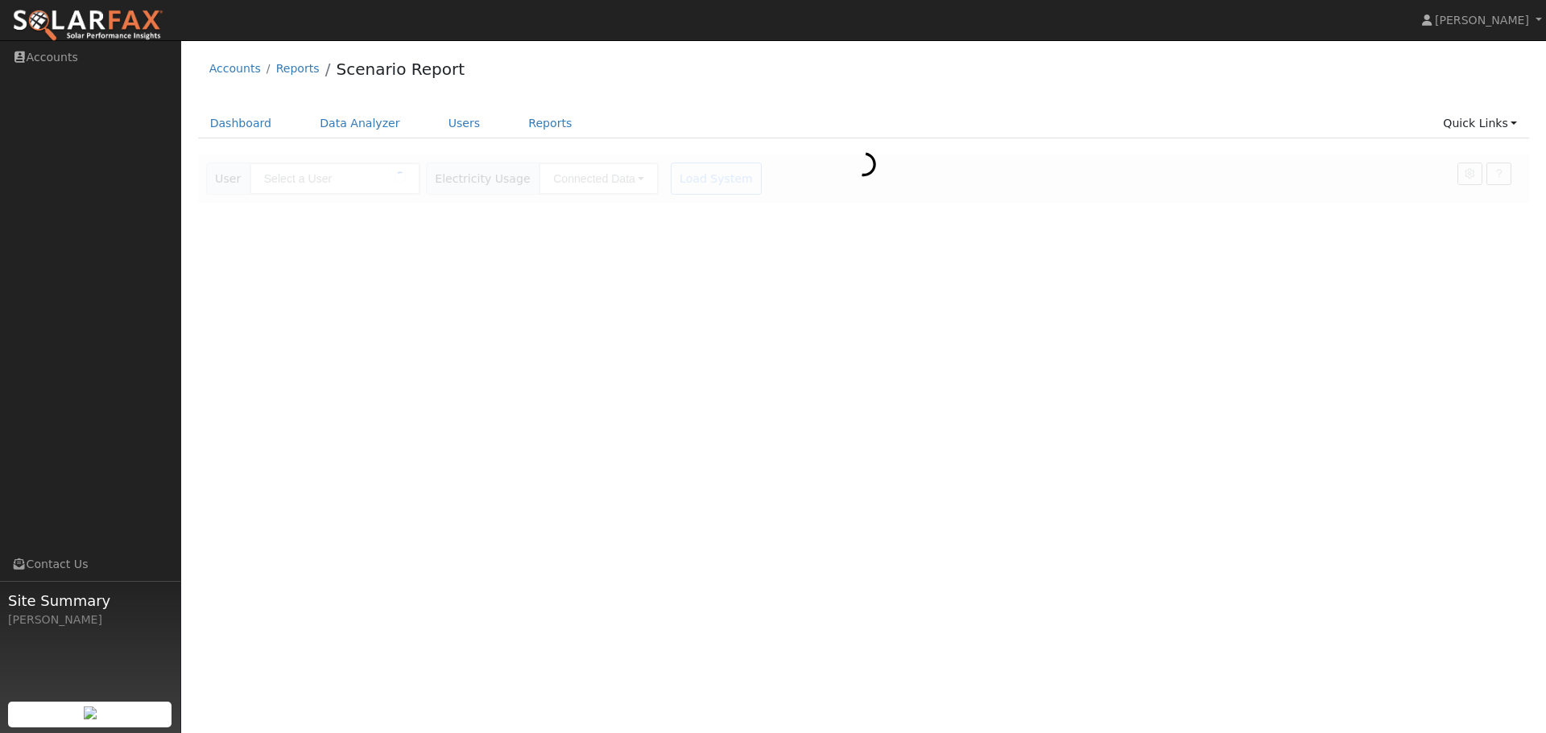
type input "[PERSON_NAME]"
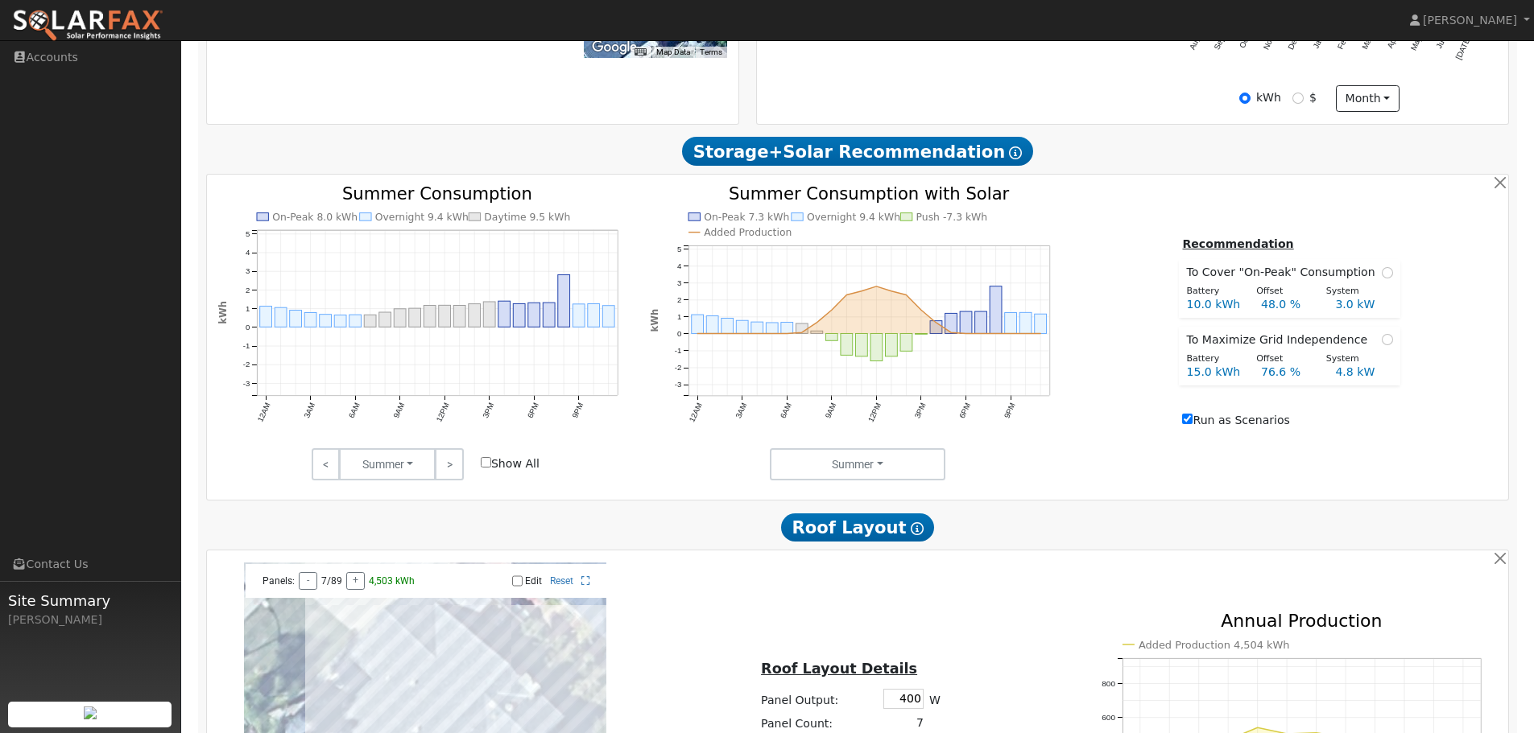
scroll to position [644, 0]
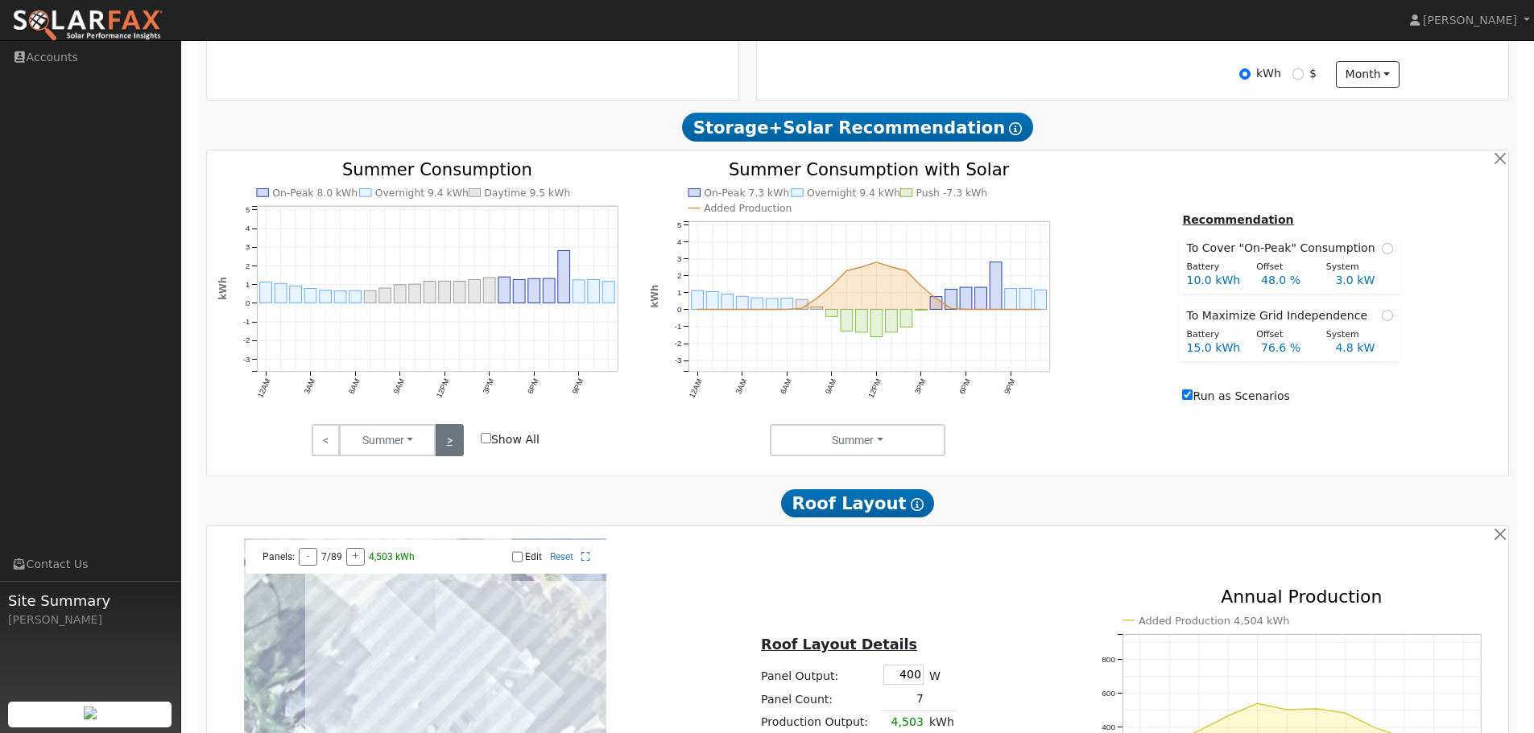
click at [450, 448] on link ">" at bounding box center [449, 440] width 28 height 32
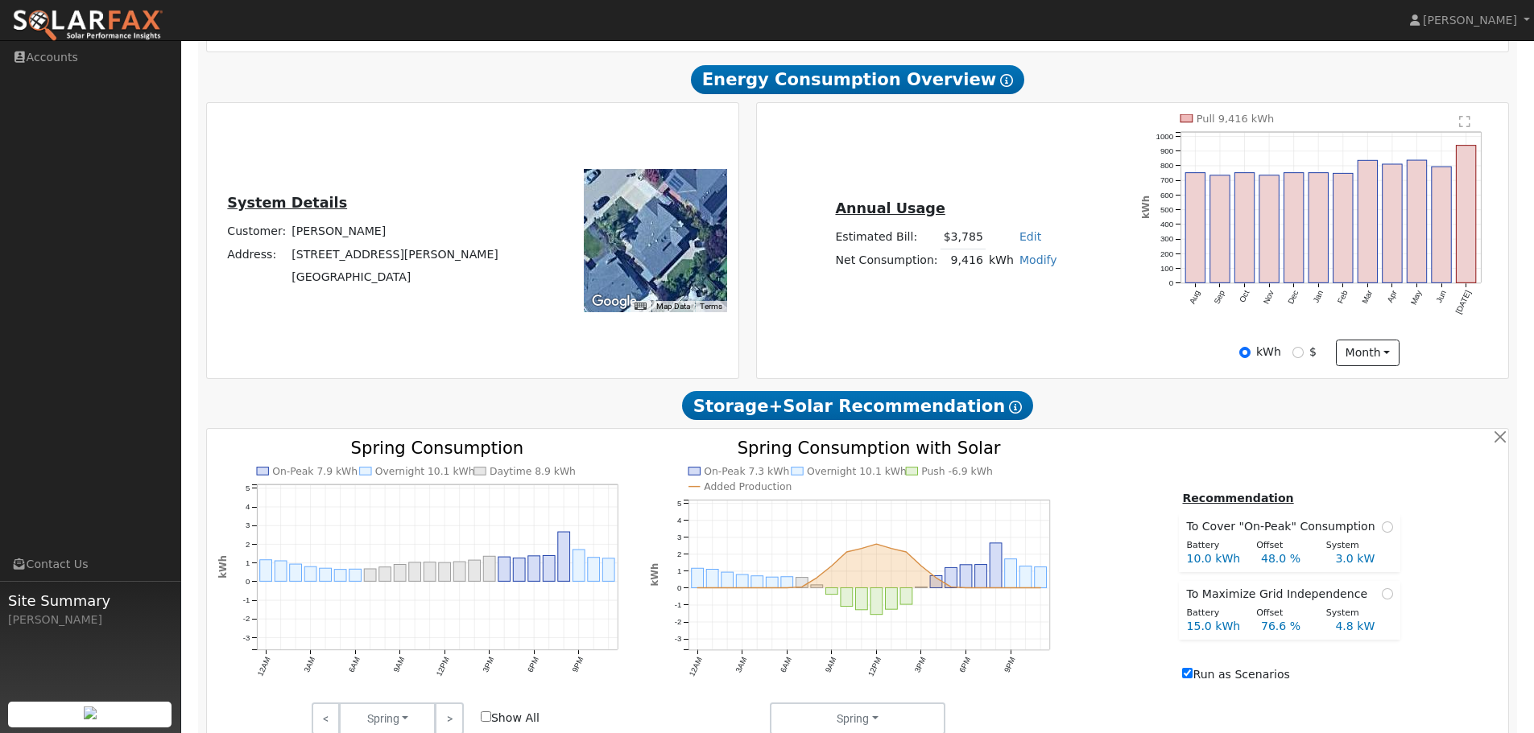
scroll to position [0, 0]
